Goal: Task Accomplishment & Management: Complete application form

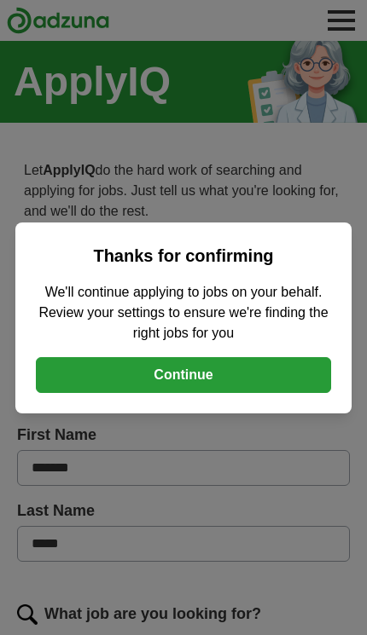
click at [241, 381] on button "Continue" at bounding box center [183, 375] width 295 height 36
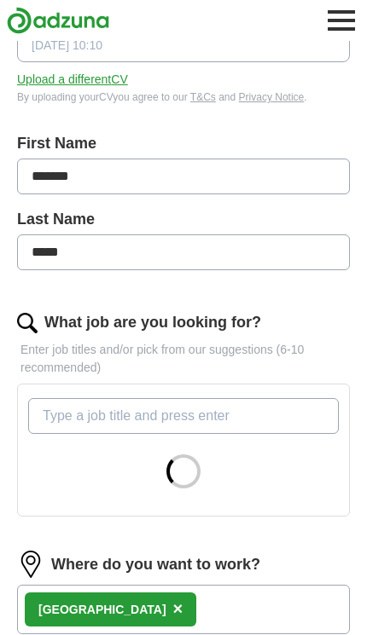
click at [195, 418] on input "What job are you looking for?" at bounding box center [183, 416] width 310 height 36
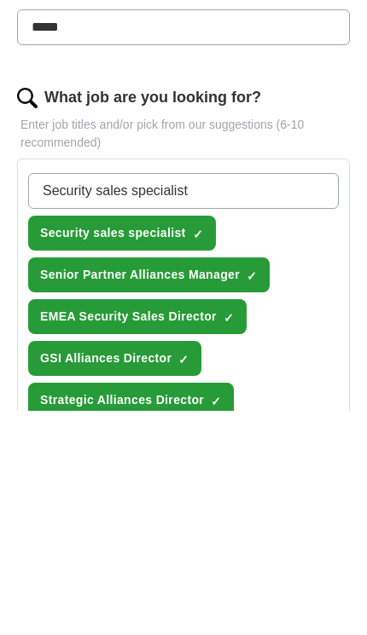
click at [170, 449] on span "Security sales specialist" at bounding box center [113, 458] width 146 height 18
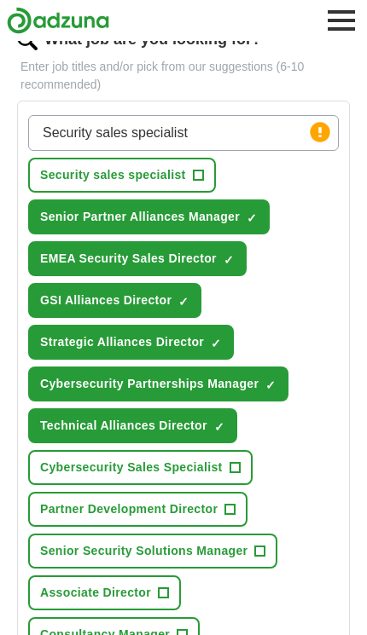
scroll to position [576, 0]
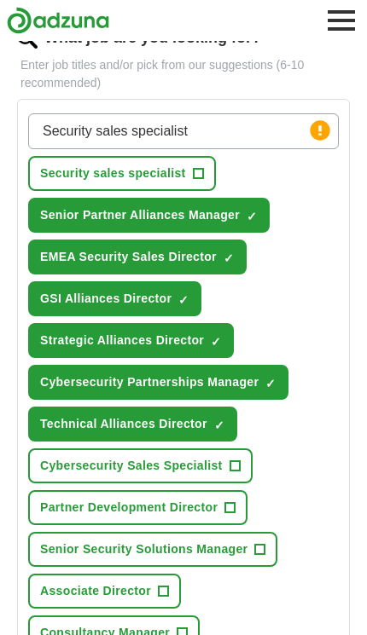
click at [192, 463] on span "Cybersecurity Sales Specialist" at bounding box center [131, 466] width 182 height 18
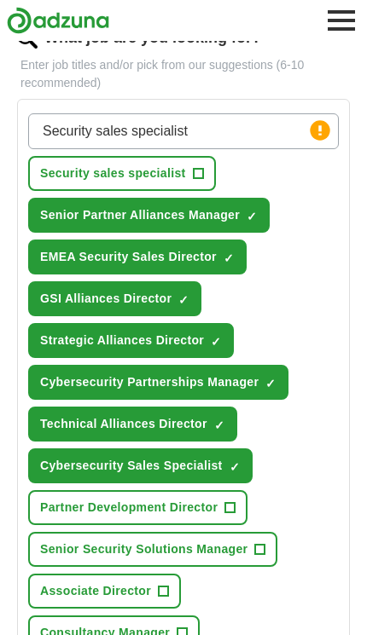
click at [220, 428] on span "✓" at bounding box center [219, 426] width 10 height 14
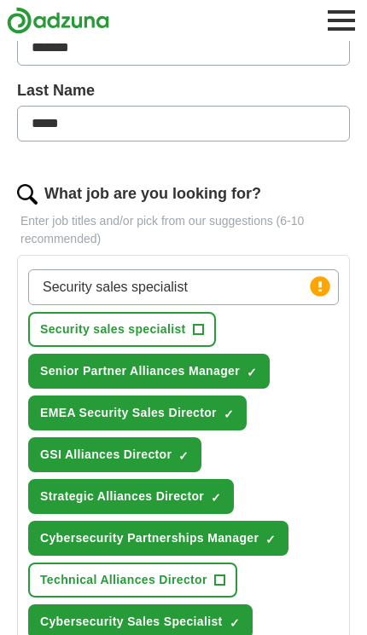
scroll to position [407, 0]
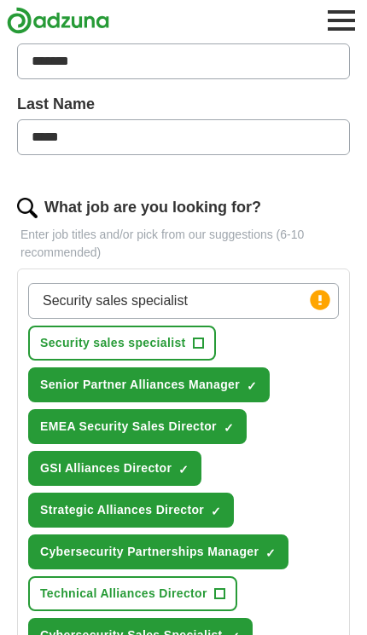
click at [168, 350] on span "Security sales specialist" at bounding box center [113, 343] width 146 height 18
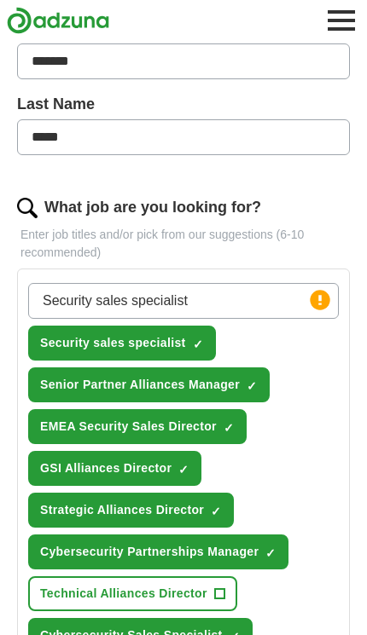
click at [201, 299] on input "Security sales specialist" at bounding box center [183, 301] width 310 height 36
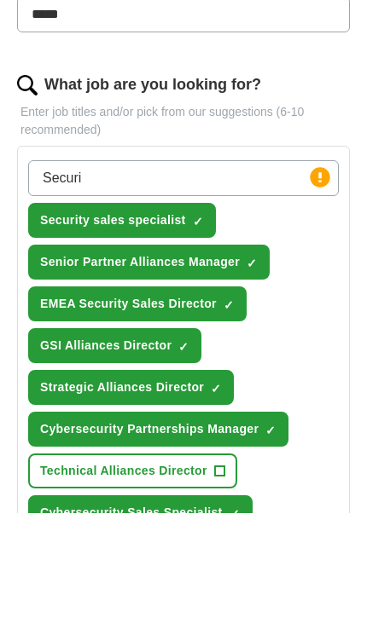
type input "Secur"
type input "Technology alliances"
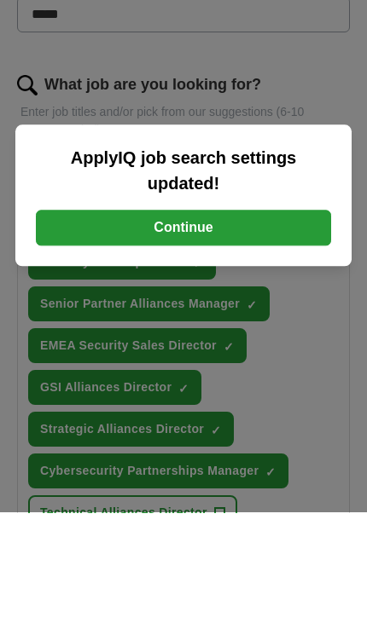
scroll to position [529, 0]
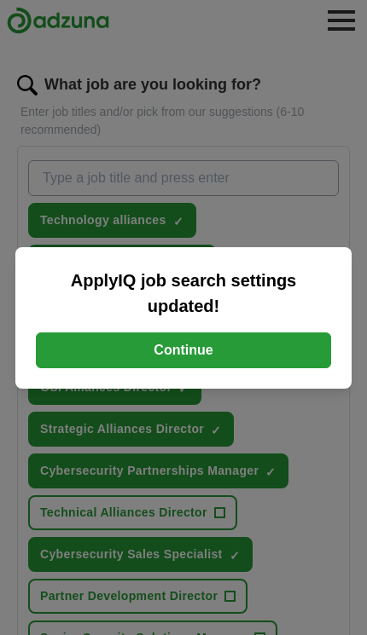
click at [242, 355] on button "Continue" at bounding box center [183, 350] width 295 height 36
